Goal: Task Accomplishment & Management: Use online tool/utility

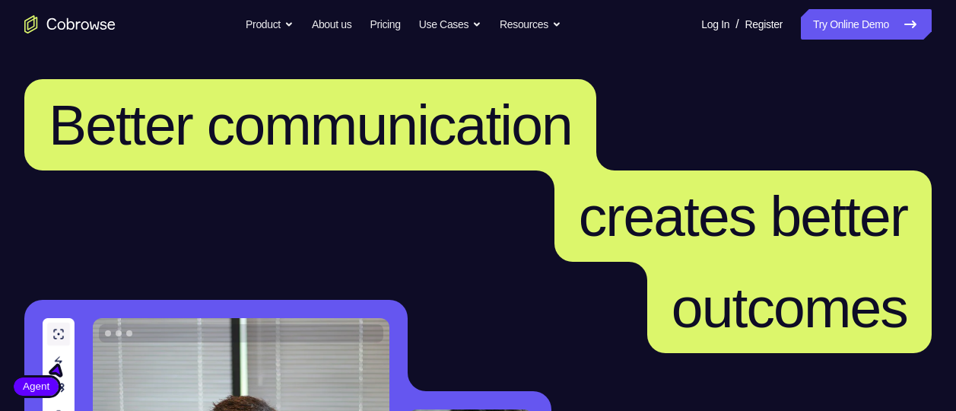
click at [856, 19] on link "Try Online Demo" at bounding box center [866, 24] width 131 height 30
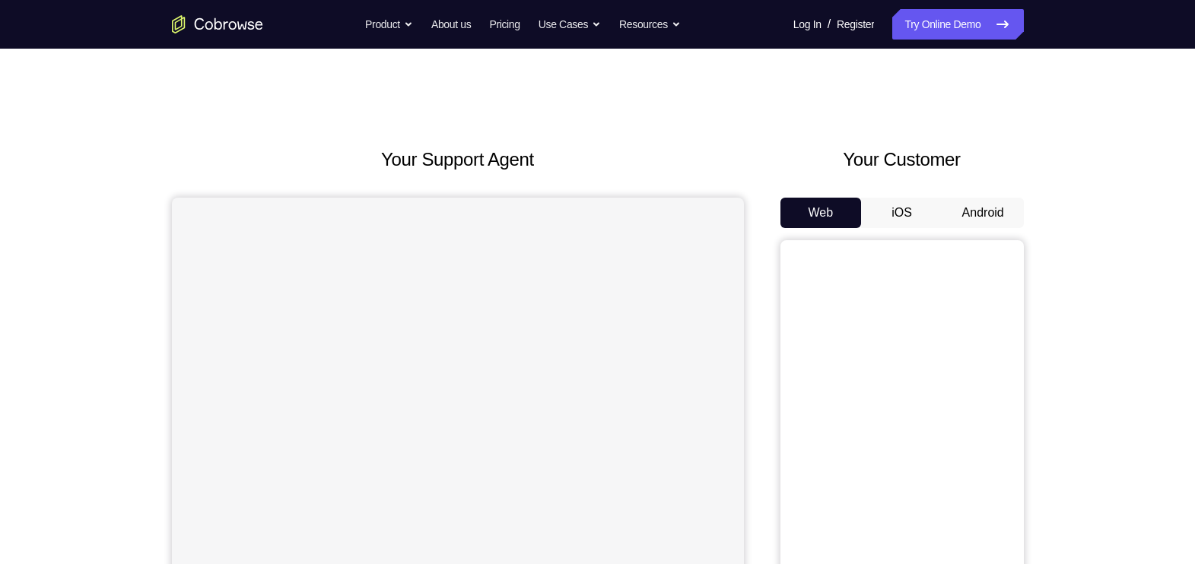
click at [957, 218] on button "Android" at bounding box center [982, 213] width 81 height 30
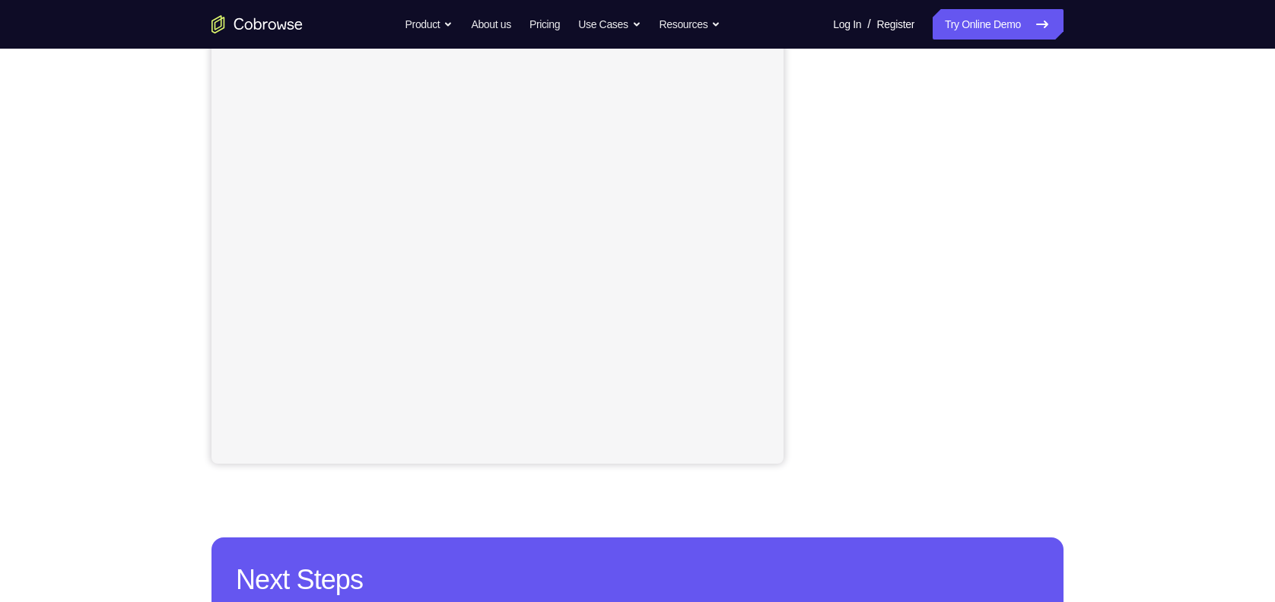
scroll to position [243, 0]
drag, startPoint x: 831, startPoint y: 272, endPoint x: 794, endPoint y: 214, distance: 69.4
click at [794, 214] on div "Your Support Agent Your Customer Web iOS Android" at bounding box center [637, 184] width 852 height 562
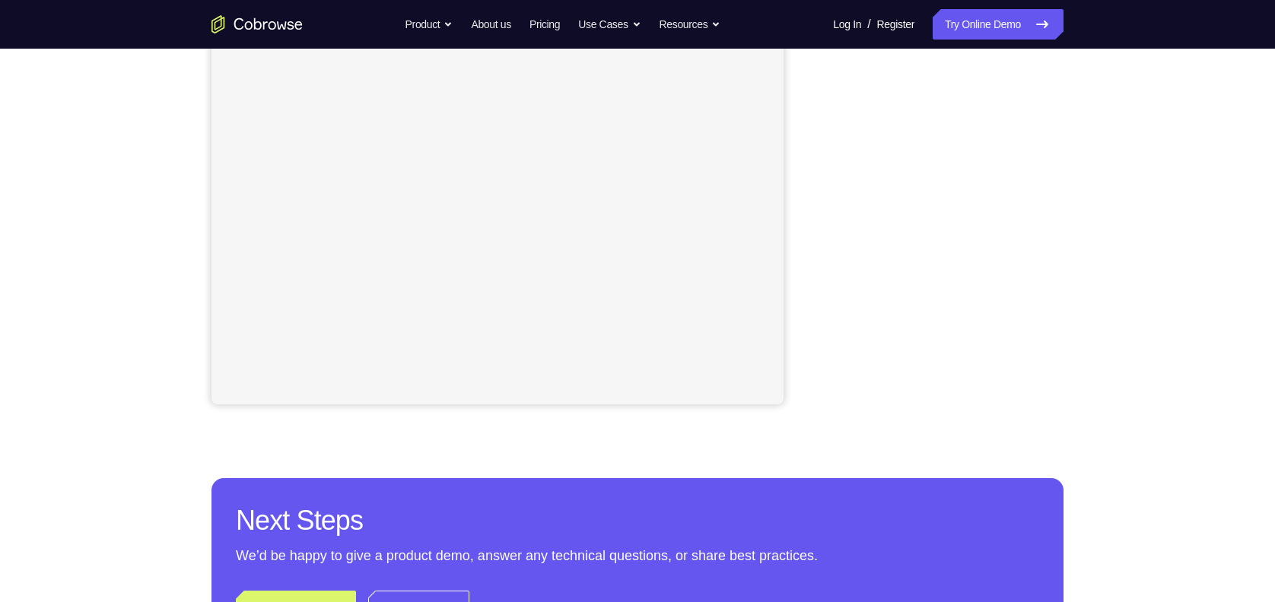
scroll to position [302, 0]
